Goal: Information Seeking & Learning: Learn about a topic

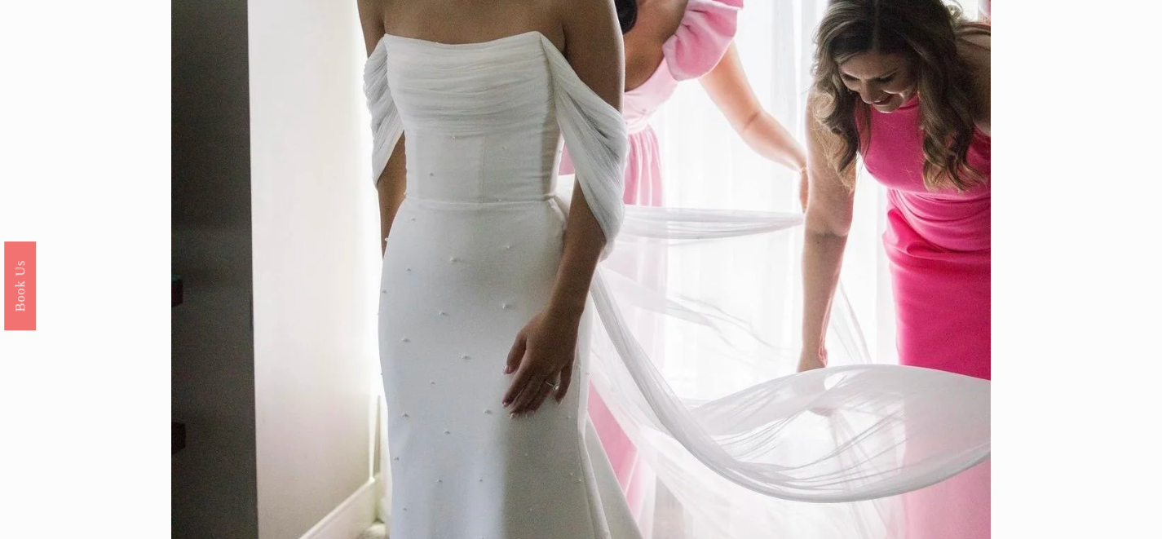
scroll to position [64, 0]
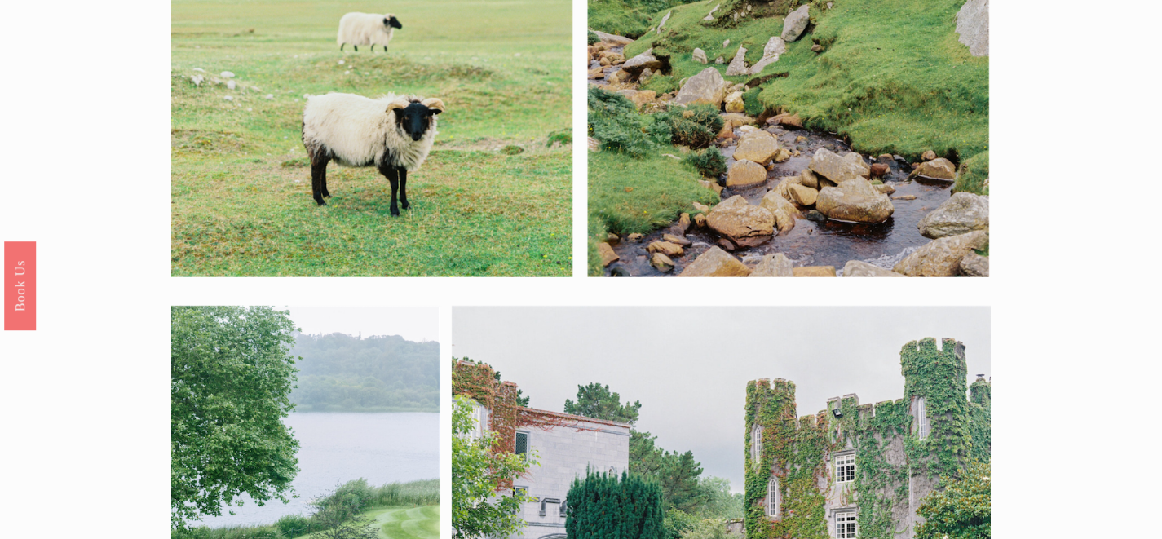
scroll to position [15, 0]
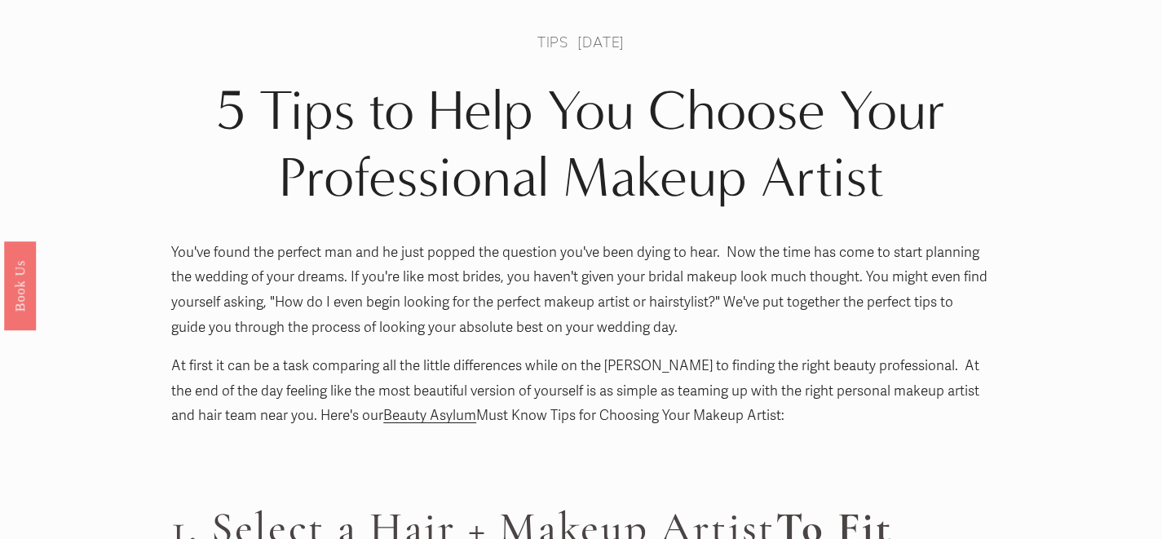
scroll to position [79, 0]
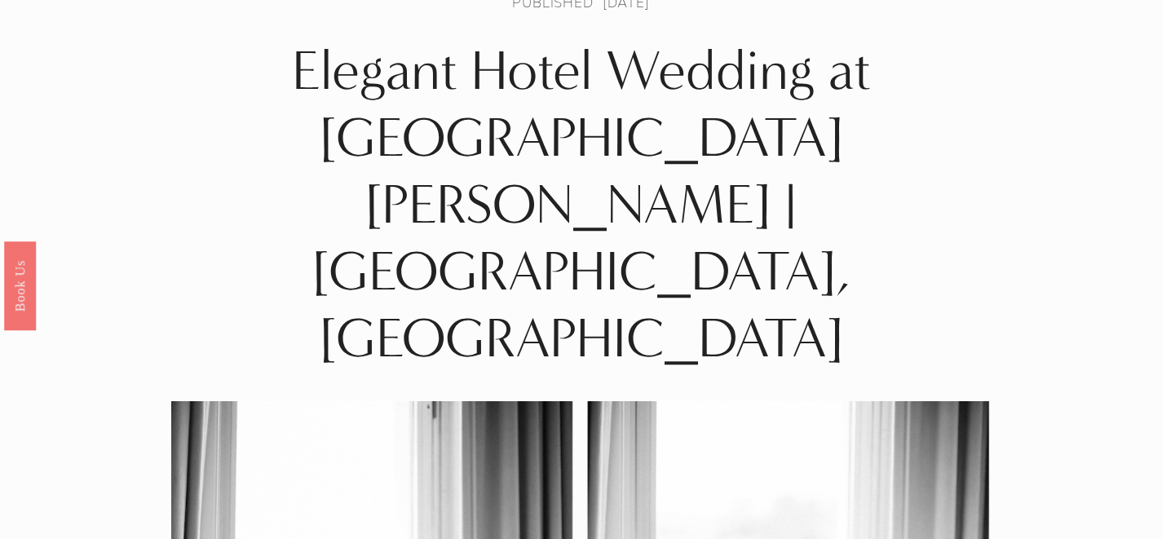
scroll to position [59, 0]
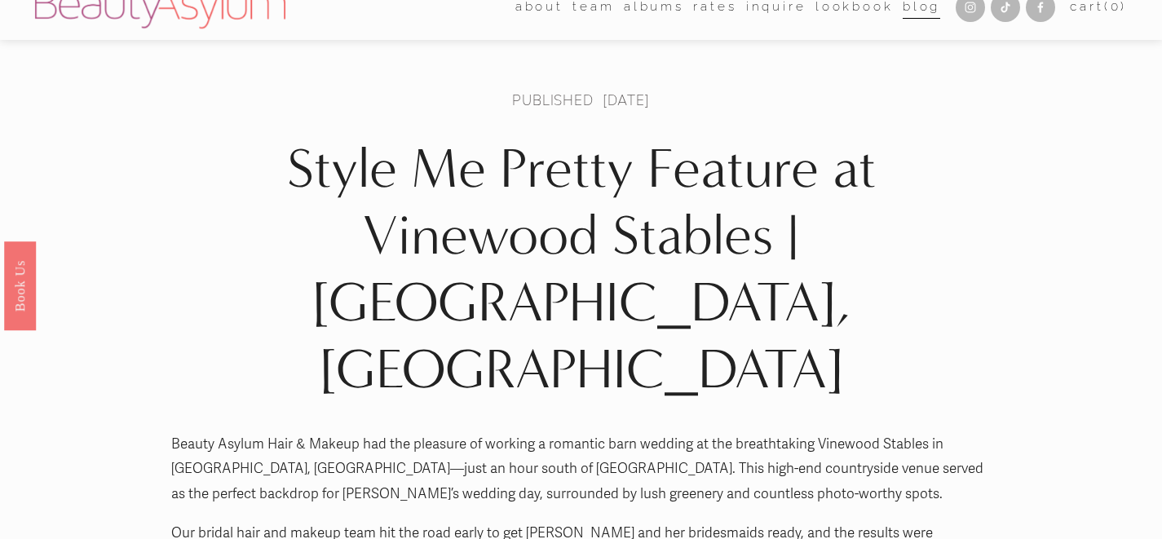
scroll to position [23, 0]
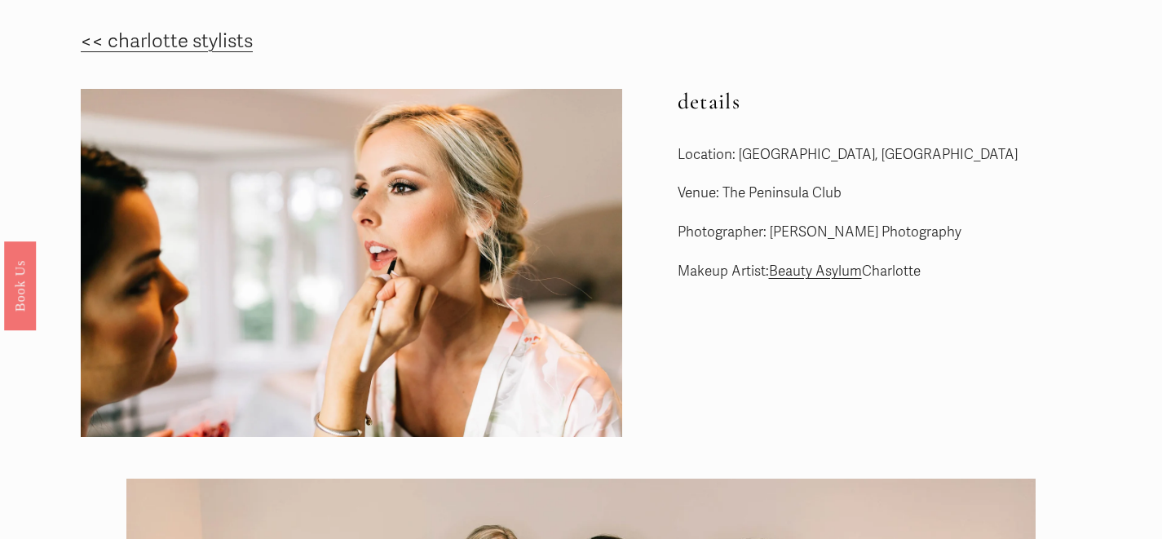
scroll to position [33, 0]
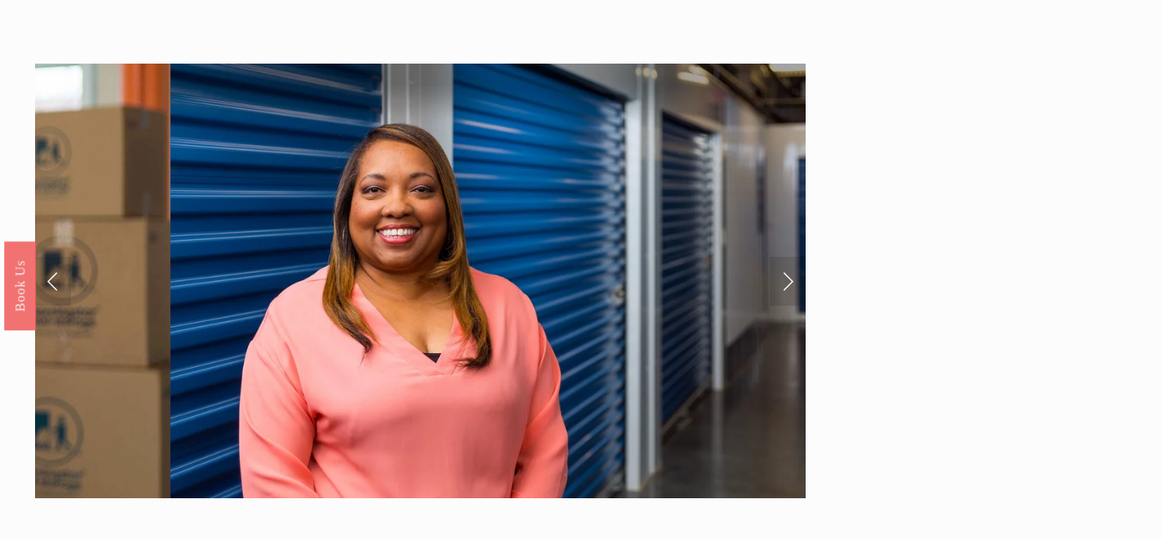
scroll to position [82, 0]
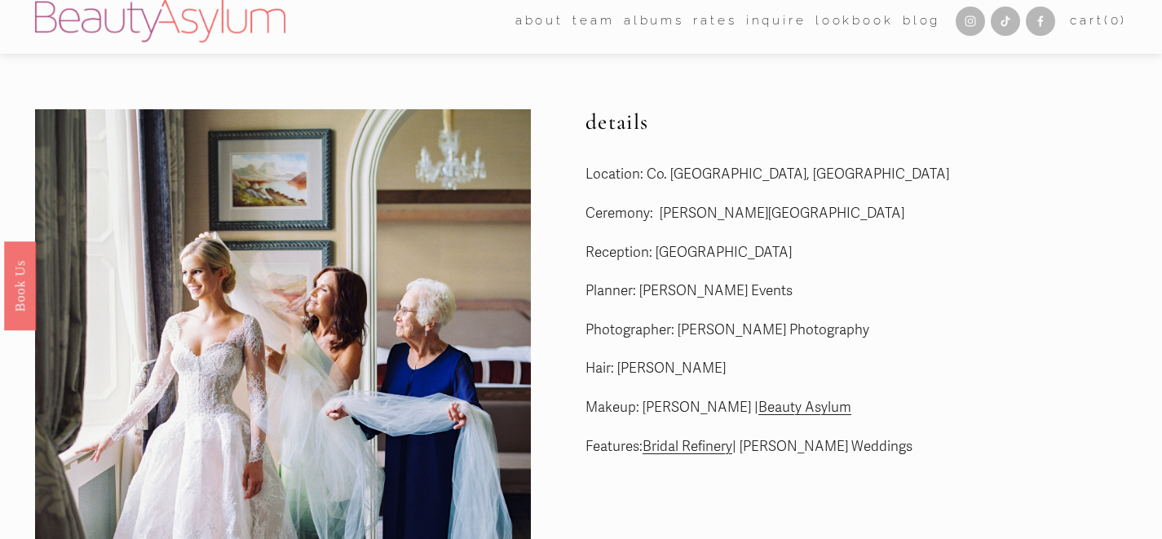
scroll to position [4, 0]
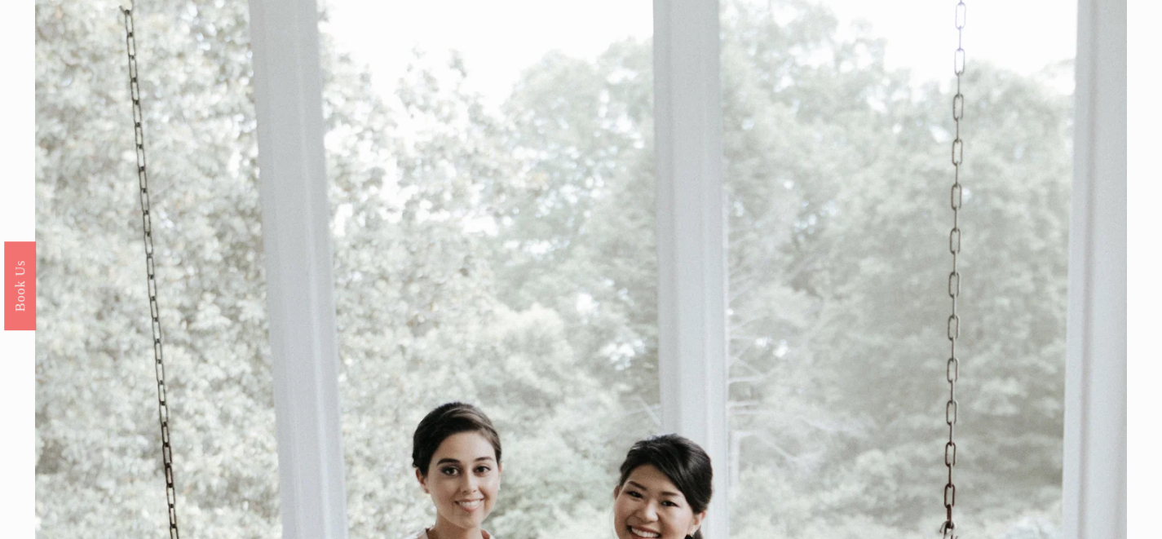
scroll to position [65, 0]
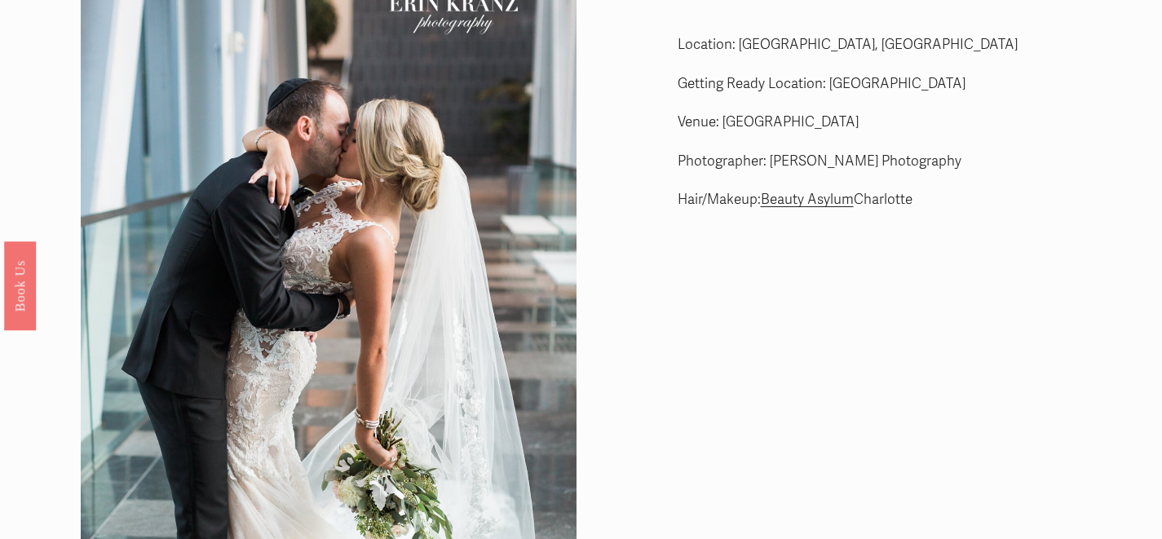
scroll to position [46, 0]
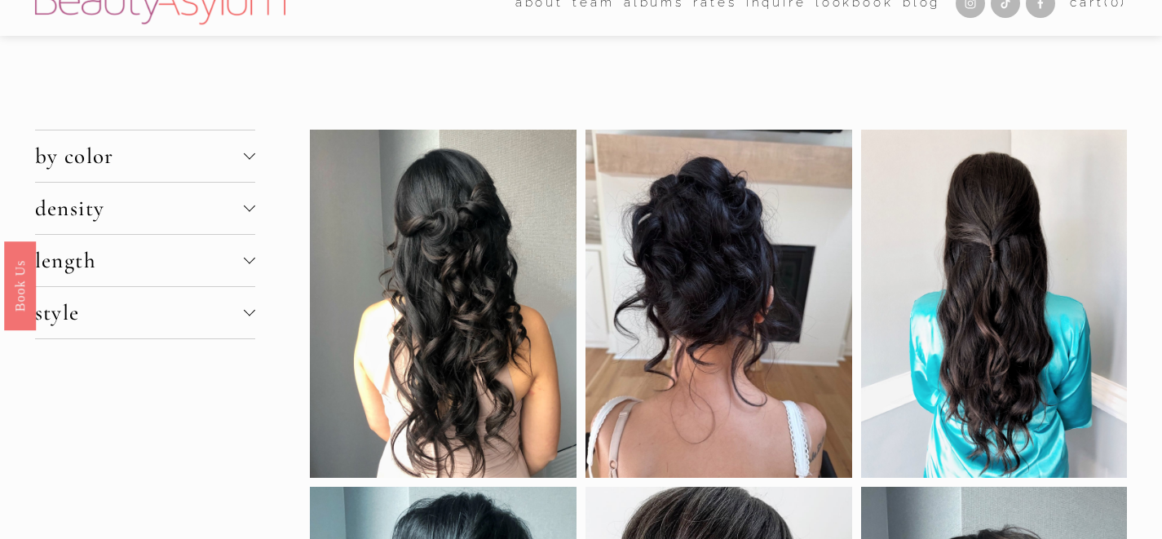
scroll to position [19, 0]
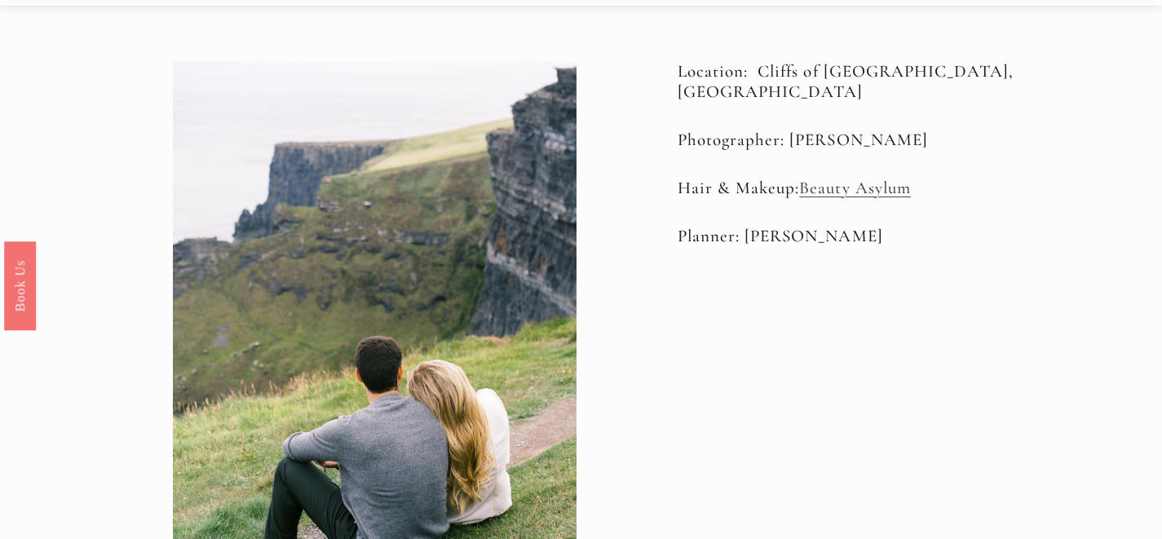
scroll to position [57, 0]
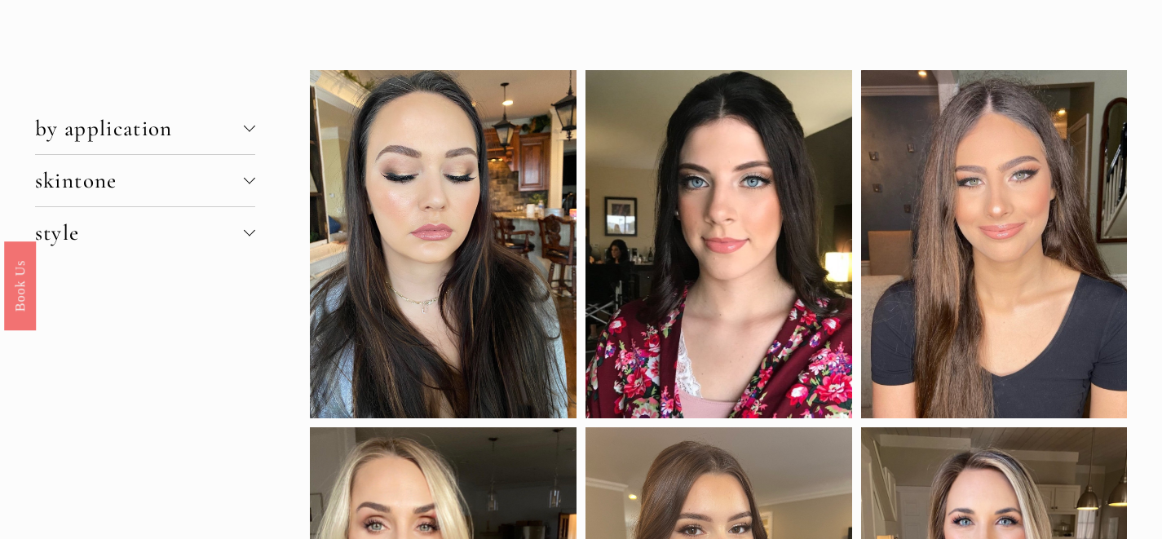
scroll to position [51, 0]
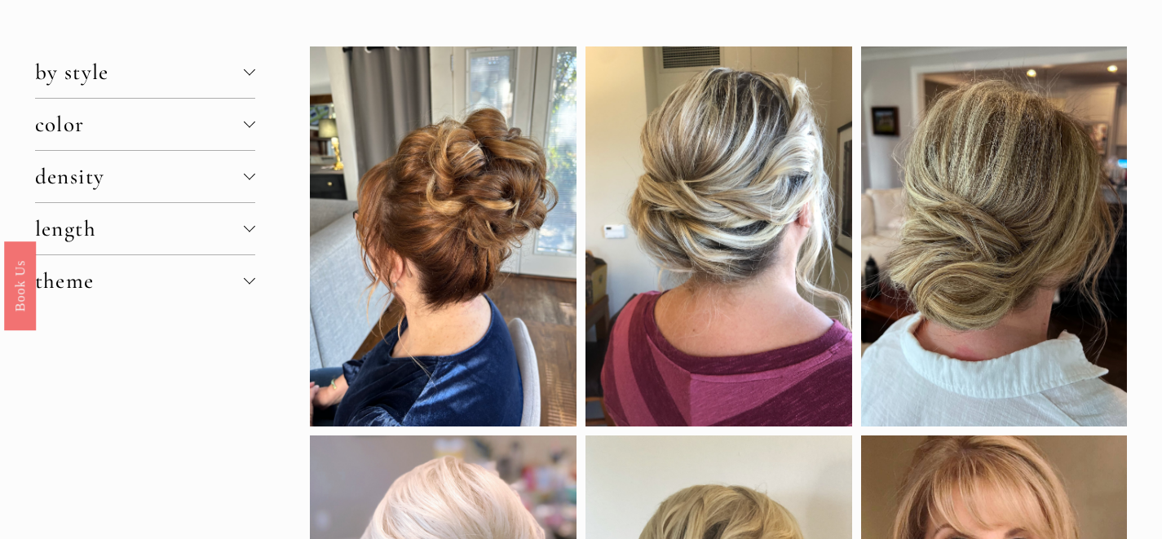
scroll to position [68, 0]
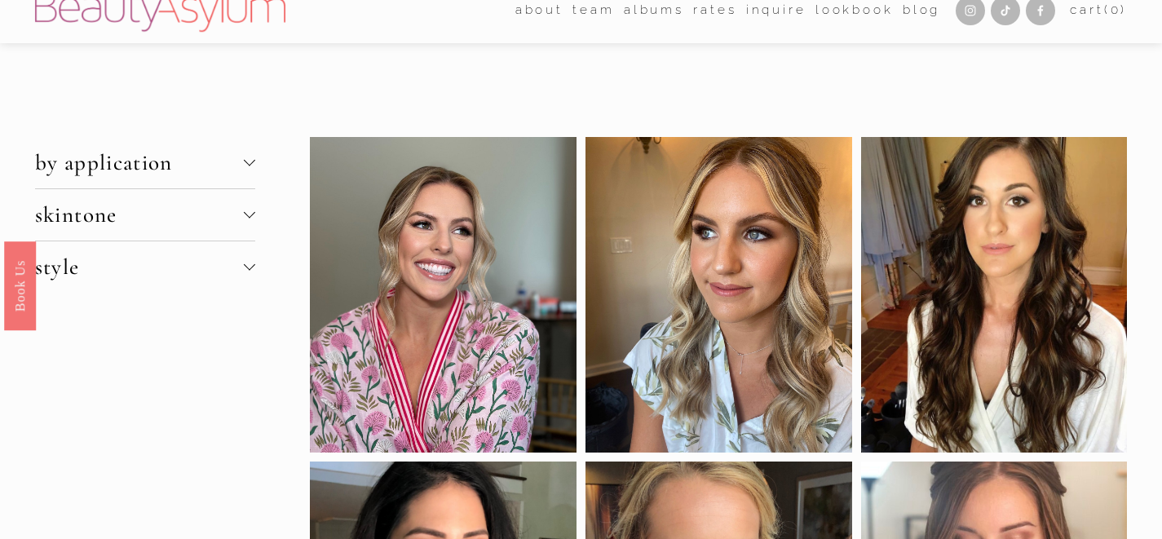
scroll to position [3, 0]
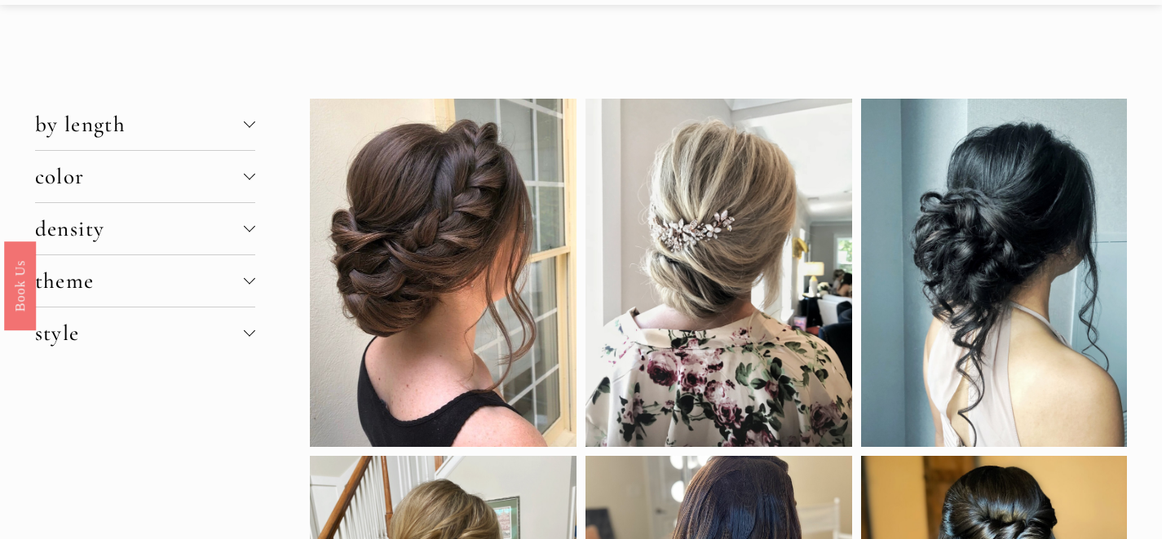
scroll to position [51, 0]
